Goal: Task Accomplishment & Management: Use online tool/utility

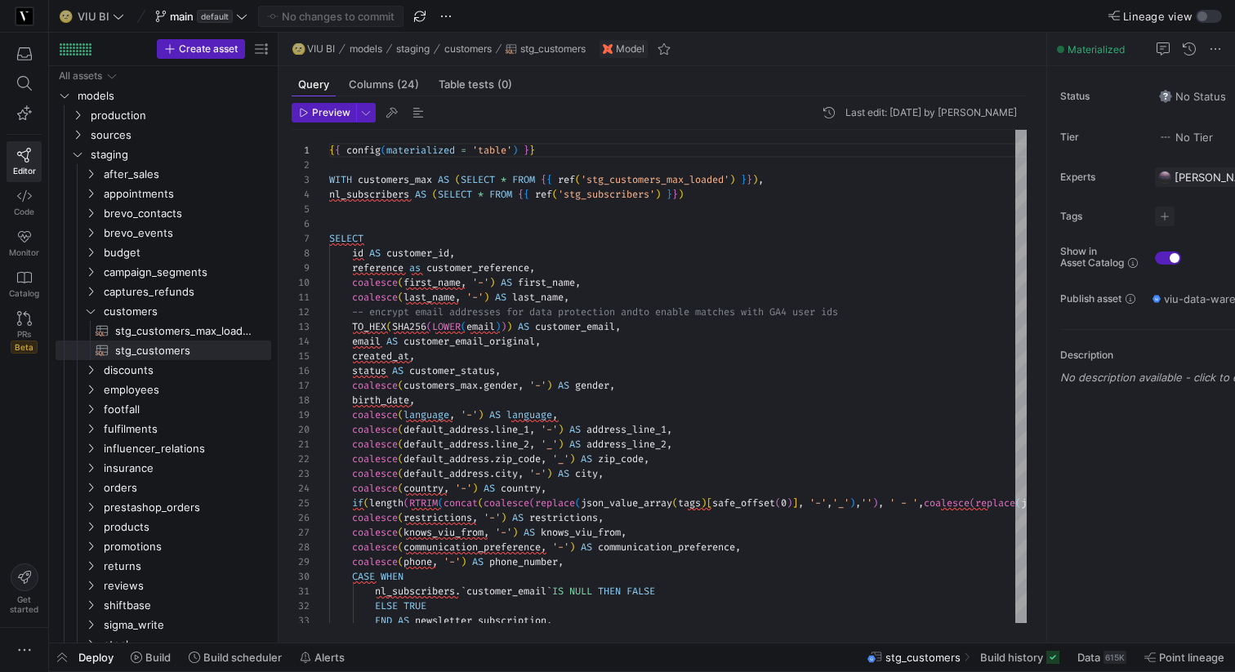
scroll to position [147, 0]
click at [87, 485] on icon "Press SPACE to select this row." at bounding box center [90, 488] width 11 height 10
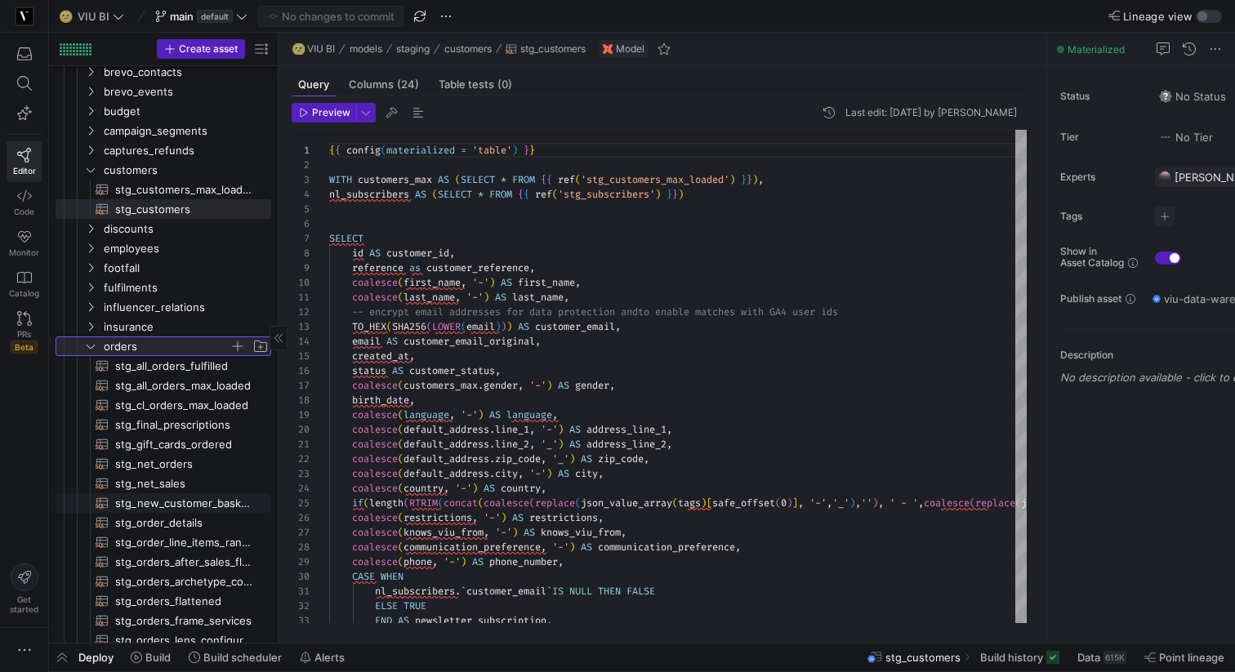
scroll to position [164, 0]
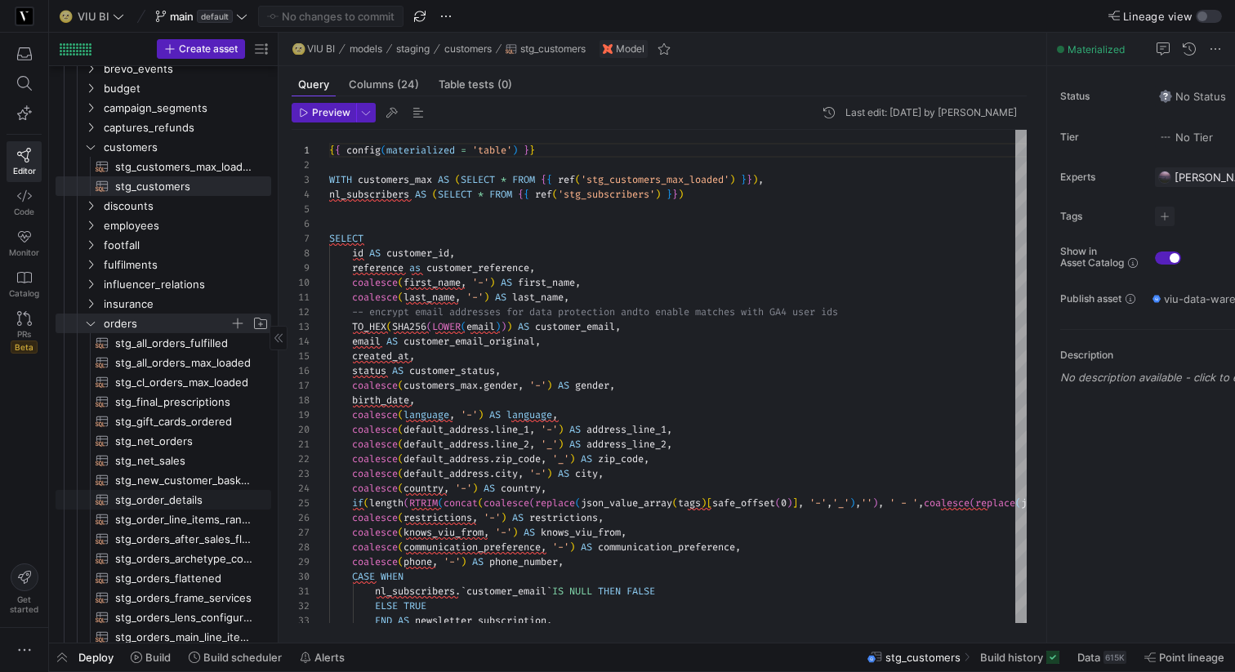
click at [172, 512] on span "stg_order_line_items_ranked​​​​​​​​​​" at bounding box center [183, 520] width 137 height 19
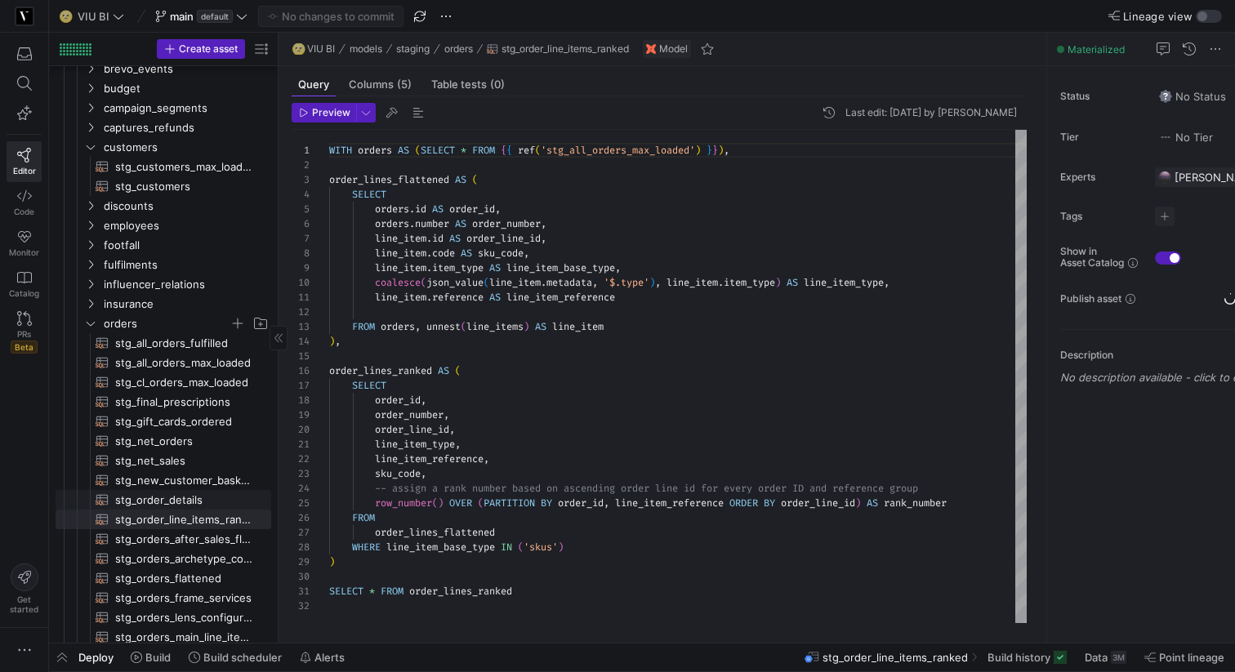
click at [172, 502] on span "stg_order_details​​​​​​​​​​" at bounding box center [183, 500] width 137 height 19
type textarea "{{ config(materialized = 'table') }} WITH orders AS (SELECT * FROM {{ ref('stg_…"
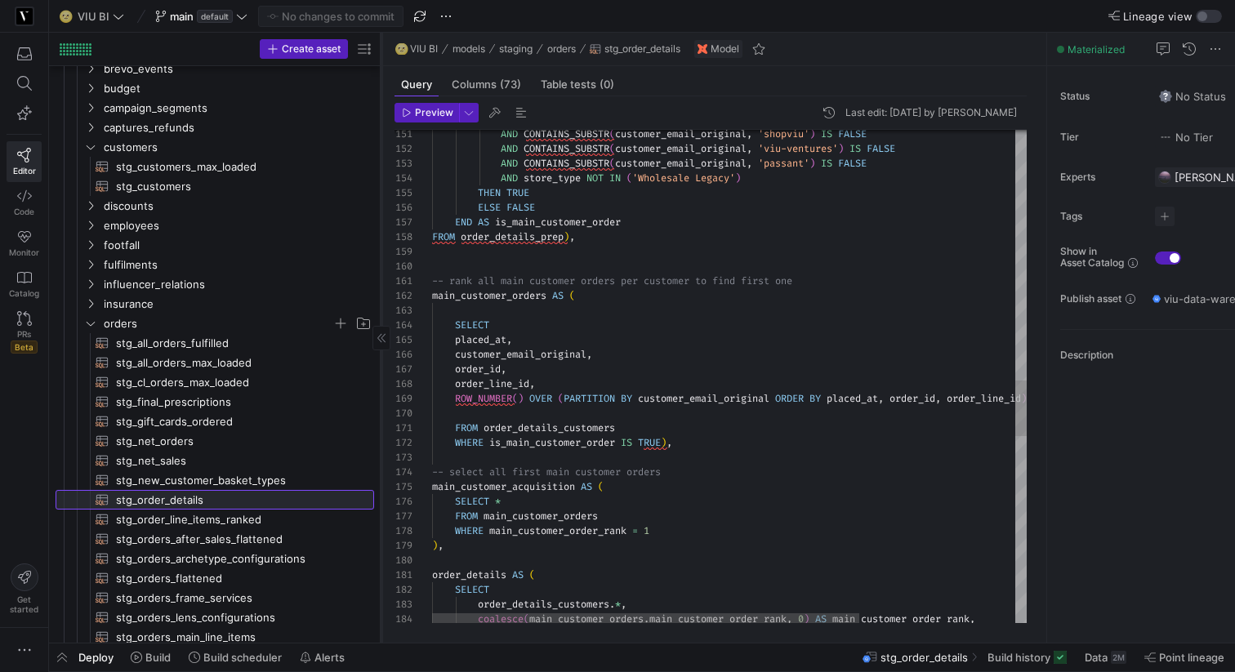
drag, startPoint x: 276, startPoint y: 357, endPoint x: 380, endPoint y: 348, distance: 104.1
click at [381, 350] on div at bounding box center [381, 338] width 1 height 610
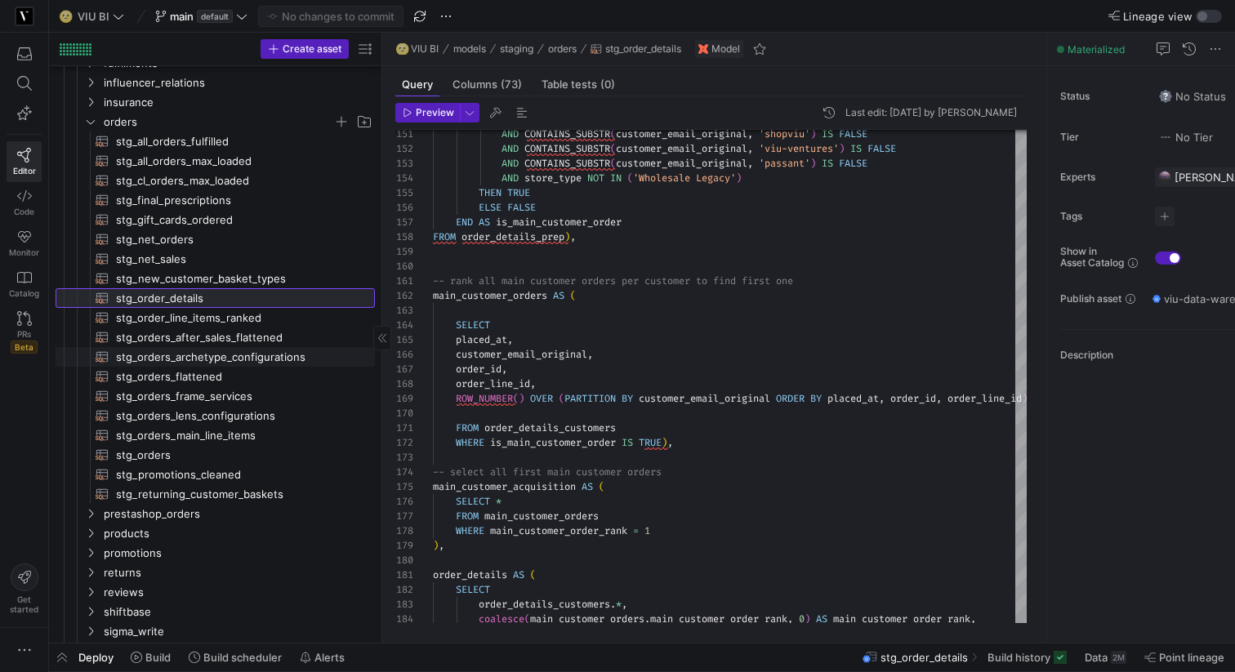
scroll to position [379, 0]
